Goal: Information Seeking & Learning: Check status

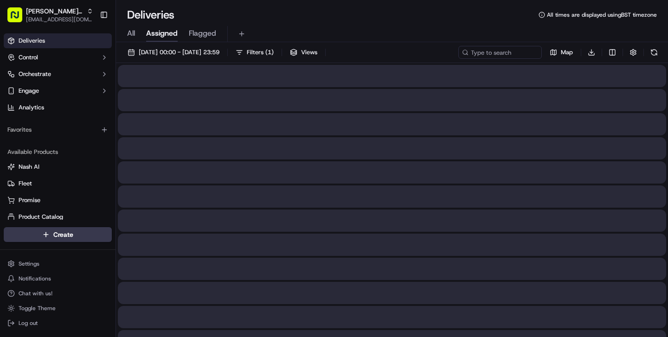
click at [163, 35] on span "Assigned" at bounding box center [162, 33] width 32 height 11
click at [129, 35] on span "All" at bounding box center [131, 33] width 8 height 11
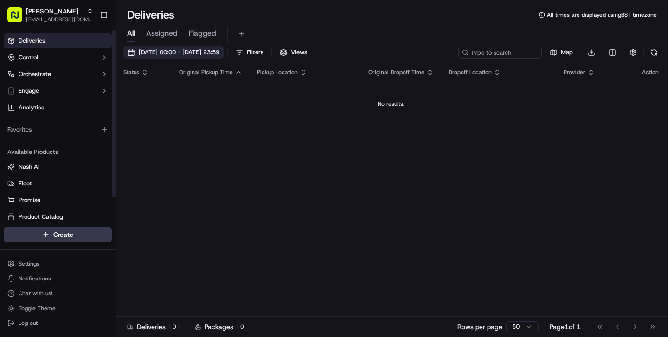
click at [219, 52] on span "[DATE] 00:00 - [DATE] 23:59" at bounding box center [179, 52] width 81 height 8
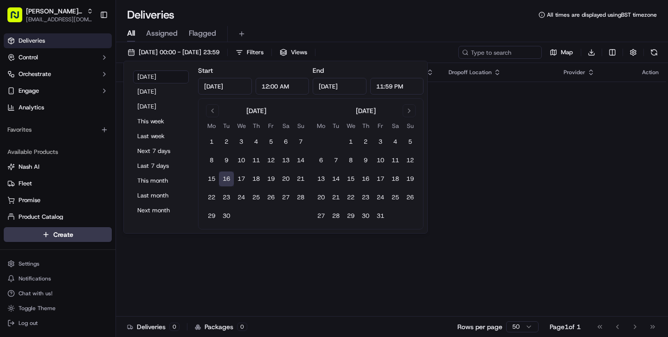
click at [230, 180] on button "16" at bounding box center [226, 179] width 15 height 15
click at [210, 181] on button "15" at bounding box center [211, 179] width 15 height 15
click at [228, 181] on button "16" at bounding box center [226, 179] width 15 height 15
type input "[DATE]"
click at [571, 191] on div "Status Original Pickup Time Pickup Location Original Dropoff Time Dropoff Locat…" at bounding box center [391, 190] width 550 height 254
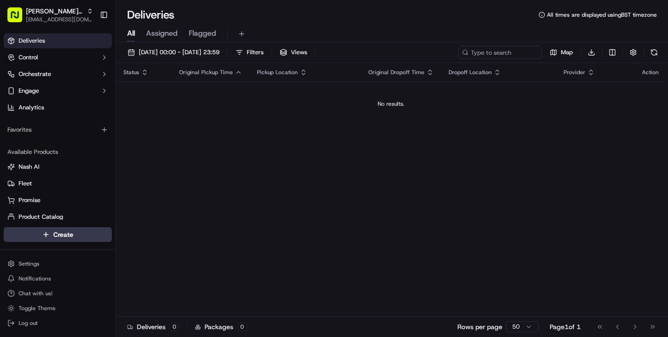
click at [205, 37] on span "Flagged" at bounding box center [202, 33] width 27 height 11
click at [168, 37] on span "Assigned" at bounding box center [162, 33] width 32 height 11
click at [310, 105] on div "No results." at bounding box center [391, 103] width 543 height 7
click at [278, 57] on button "Filters ( 1 )" at bounding box center [255, 52] width 46 height 13
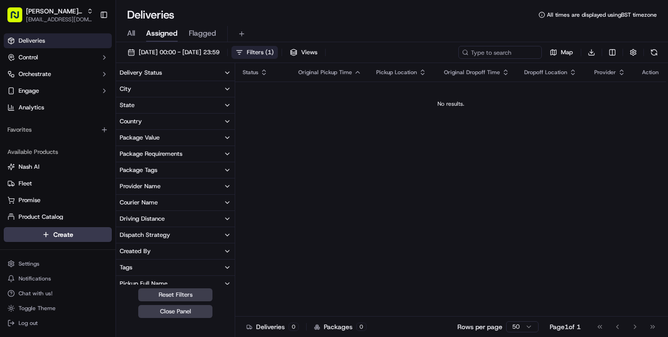
click at [274, 54] on span "Filters ( 1 )" at bounding box center [260, 52] width 27 height 8
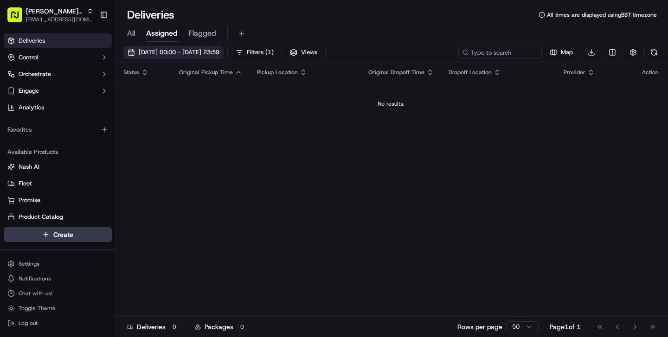
click at [201, 55] on span "[DATE] 00:00 - [DATE] 23:59" at bounding box center [179, 52] width 81 height 8
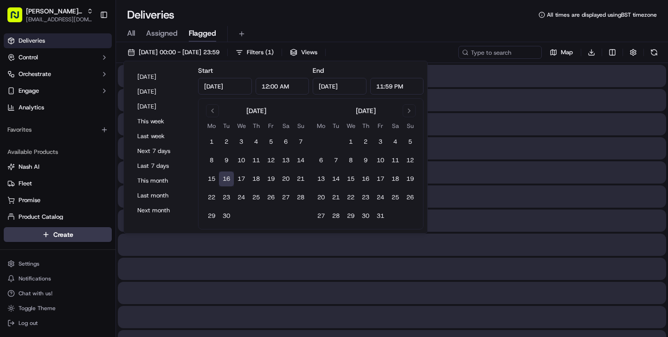
click at [193, 37] on span "Flagged" at bounding box center [202, 33] width 27 height 11
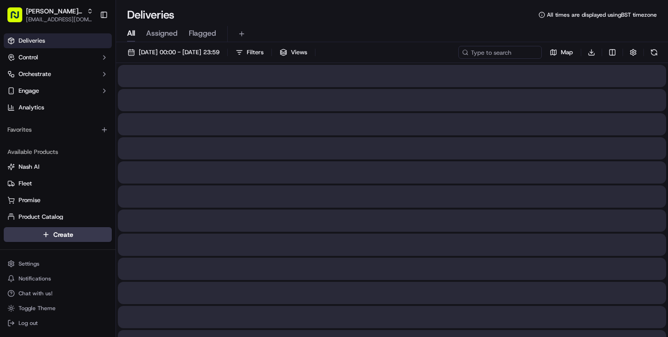
click at [127, 35] on span "All" at bounding box center [131, 33] width 8 height 11
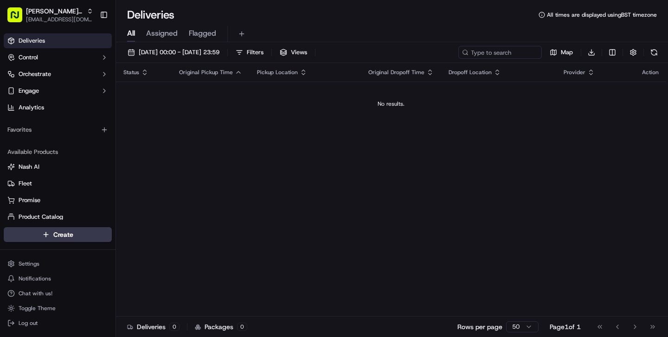
click at [271, 122] on td "No results." at bounding box center [391, 104] width 550 height 45
